Goal: Navigation & Orientation: Find specific page/section

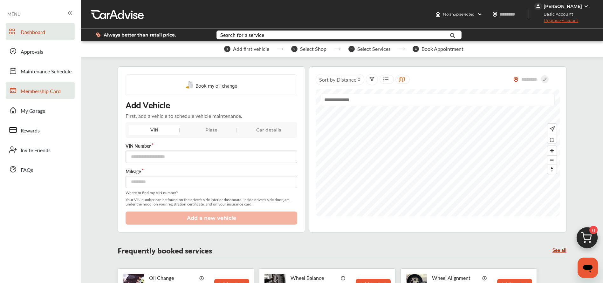
click at [39, 91] on span "Membership Card" at bounding box center [41, 91] width 40 height 8
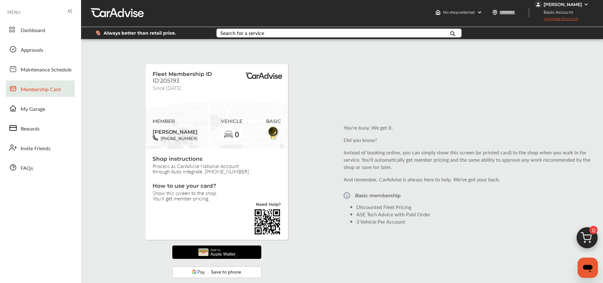
scroll to position [3, 0]
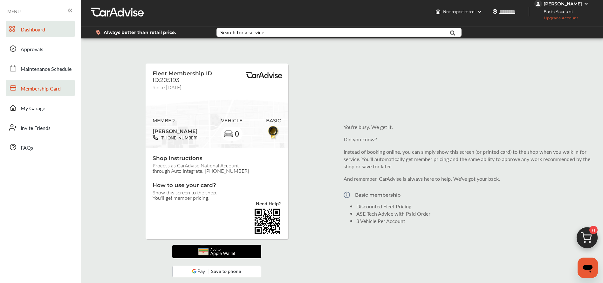
click at [31, 29] on span "Dashboard" at bounding box center [33, 30] width 24 height 8
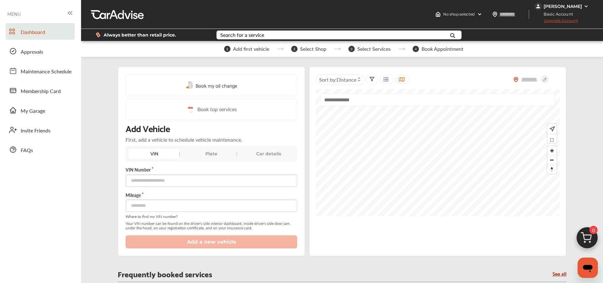
click at [583, 7] on div "[PERSON_NAME]" at bounding box center [562, 7] width 56 height 8
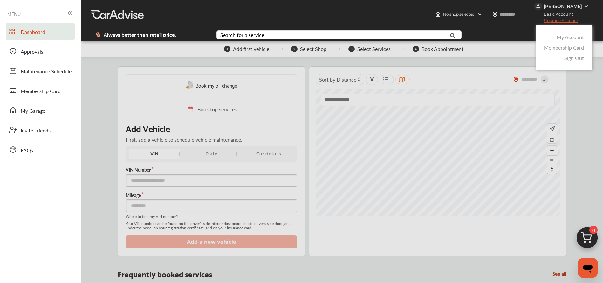
click at [571, 57] on link "Sign Out" at bounding box center [574, 57] width 20 height 7
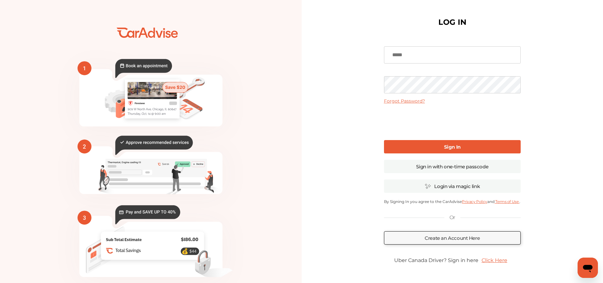
type input "**********"
click at [434, 145] on link "Sign In" at bounding box center [452, 146] width 137 height 13
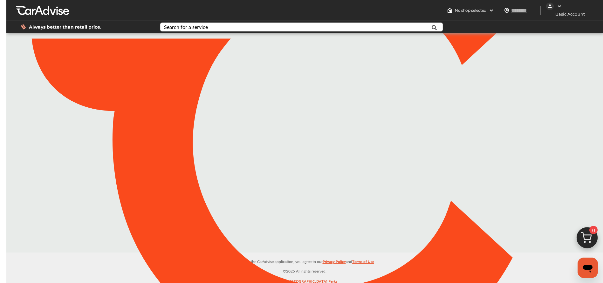
type input "*****"
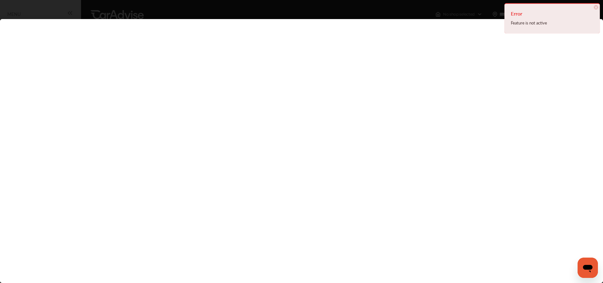
click at [595, 8] on span "×" at bounding box center [596, 7] width 4 height 4
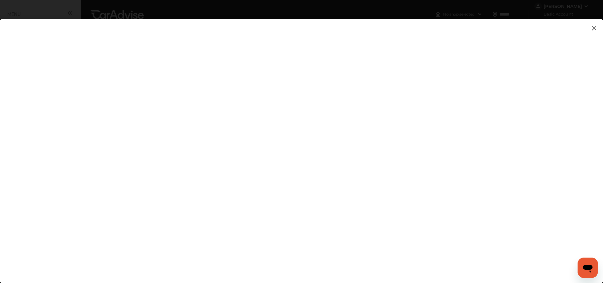
click at [592, 30] on img at bounding box center [594, 28] width 8 height 8
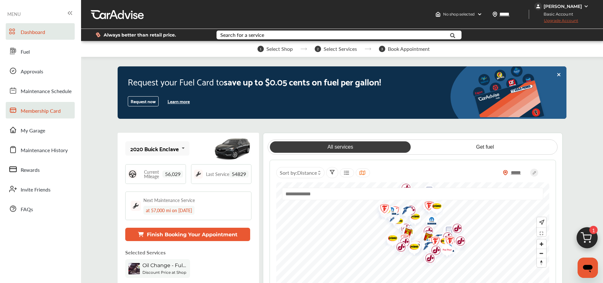
click at [45, 112] on span "Membership Card" at bounding box center [41, 111] width 40 height 8
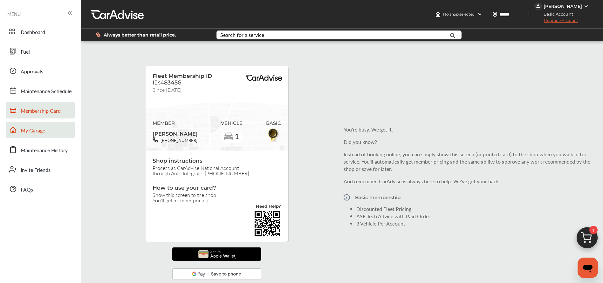
click at [30, 130] on span "My Garage" at bounding box center [33, 131] width 24 height 8
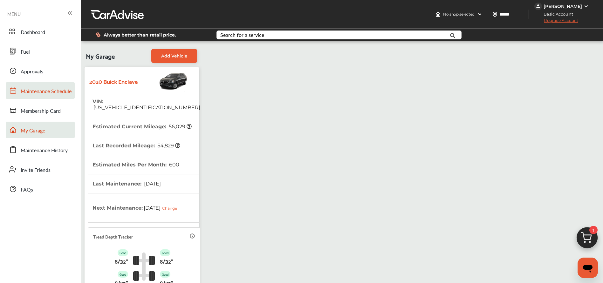
click at [36, 94] on span "Maintenance Schedule" at bounding box center [46, 91] width 51 height 8
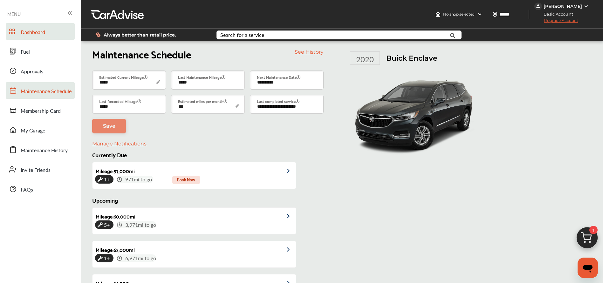
click at [41, 32] on span "Dashboard" at bounding box center [33, 32] width 24 height 8
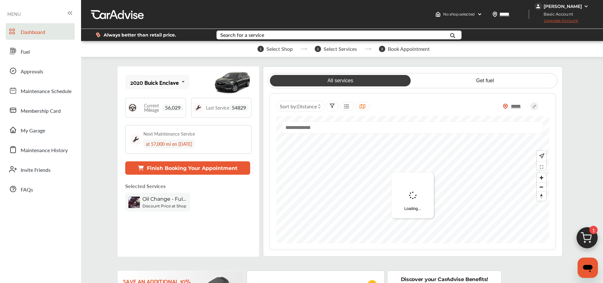
scroll to position [1, 0]
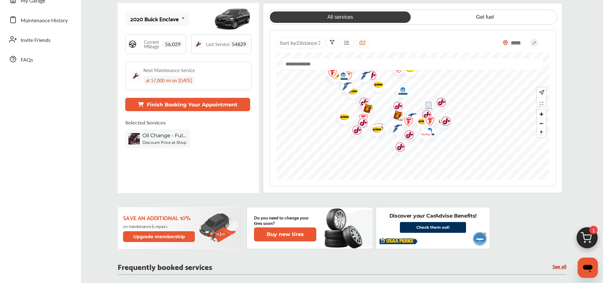
scroll to position [129, 0]
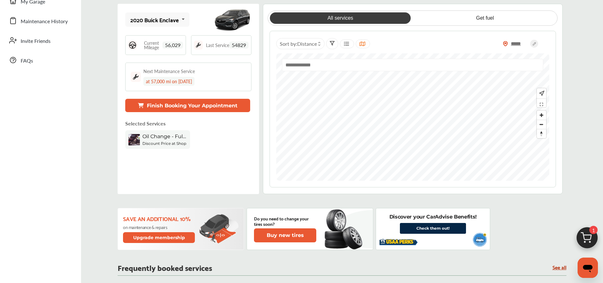
click at [433, 226] on link "Check them out!" at bounding box center [433, 228] width 66 height 11
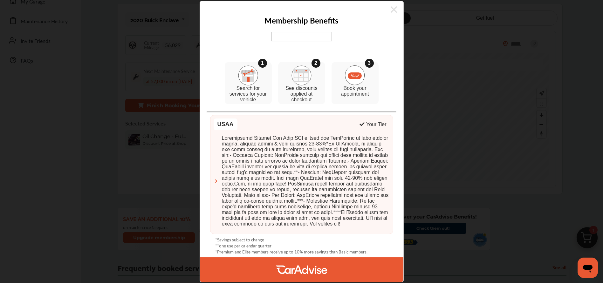
click at [392, 4] on div "Membership Benefits 1 Search for services for your vehicle 2 See discounts appl…" at bounding box center [302, 142] width 204 height 282
drag, startPoint x: 389, startPoint y: 8, endPoint x: 392, endPoint y: 10, distance: 3.3
click at [391, 8] on icon at bounding box center [394, 9] width 6 height 6
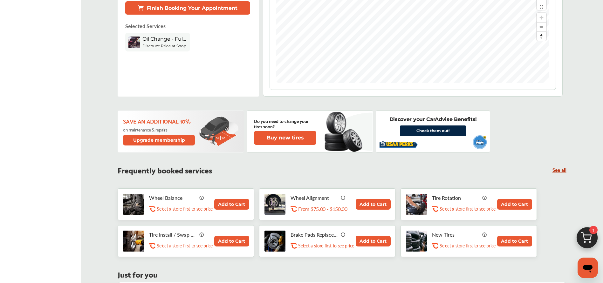
scroll to position [227, 0]
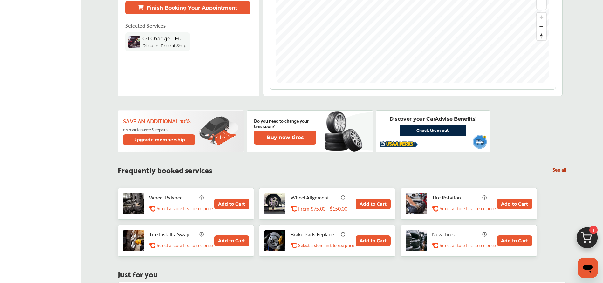
click at [434, 132] on link "Check them out!" at bounding box center [433, 130] width 66 height 11
